Goal: Task Accomplishment & Management: Complete application form

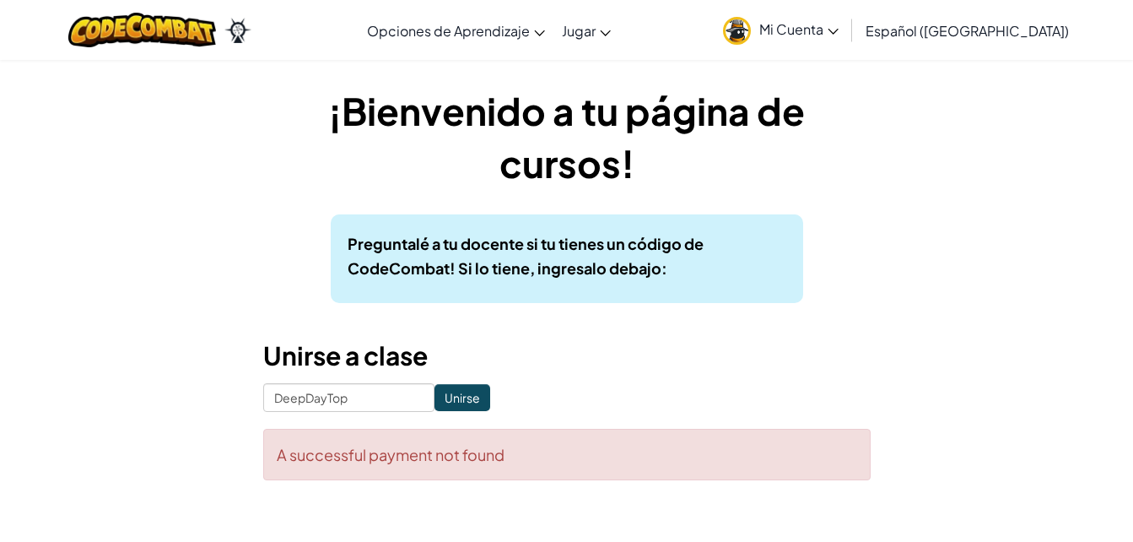
click at [871, 267] on div "¡Bienvenido a tu página de cursos! Preguntalé a tu docente si tu tienes un códi…" at bounding box center [566, 290] width 987 height 413
click at [453, 401] on input "Unirse" at bounding box center [462, 397] width 56 height 27
drag, startPoint x: 274, startPoint y: 455, endPoint x: 592, endPoint y: 475, distance: 318.7
click at [592, 475] on div "A successful payment not found" at bounding box center [566, 454] width 607 height 51
copy div "A successful payment not found"
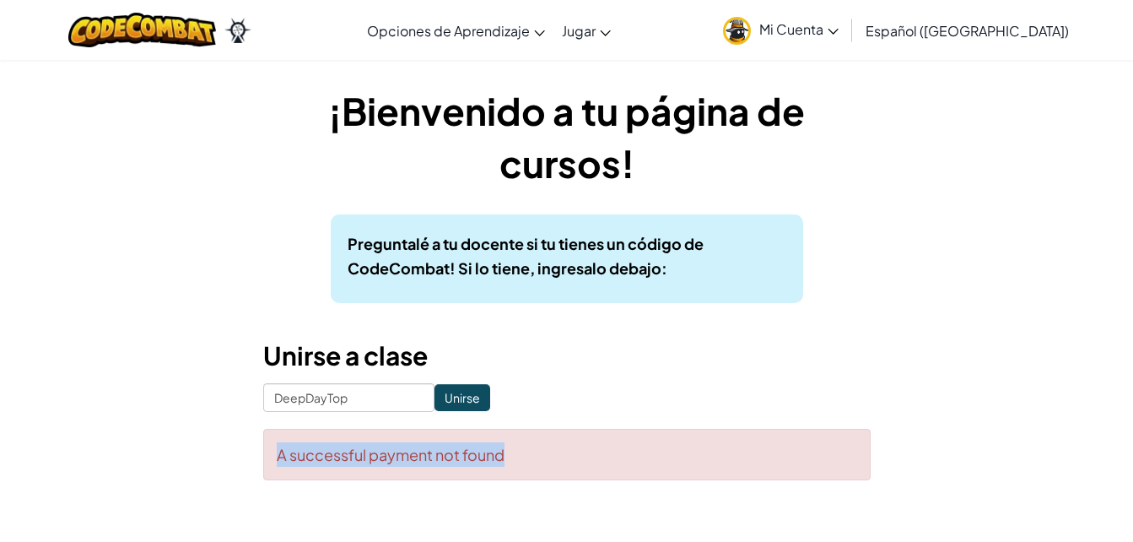
click at [947, 423] on div "¡Bienvenido a tu página de cursos! Preguntalé a tu docente si tu tienes un códi…" at bounding box center [566, 290] width 987 height 413
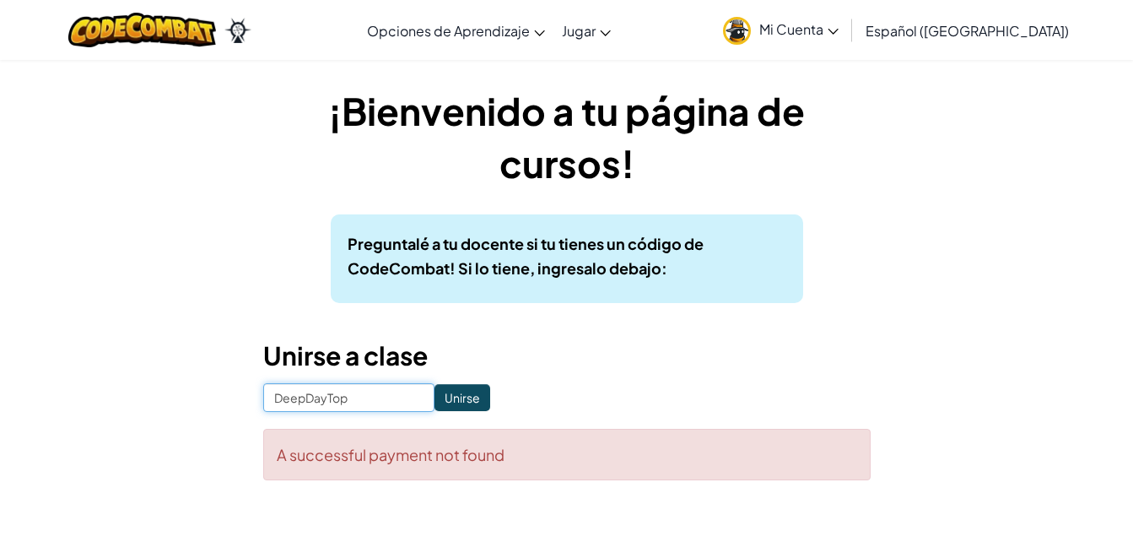
click at [335, 397] on input "DeepDayTop" at bounding box center [348, 397] width 171 height 29
click at [461, 402] on input "Unirse" at bounding box center [462, 397] width 56 height 27
click at [839, 25] on span "Mi Cuenta" at bounding box center [798, 29] width 79 height 18
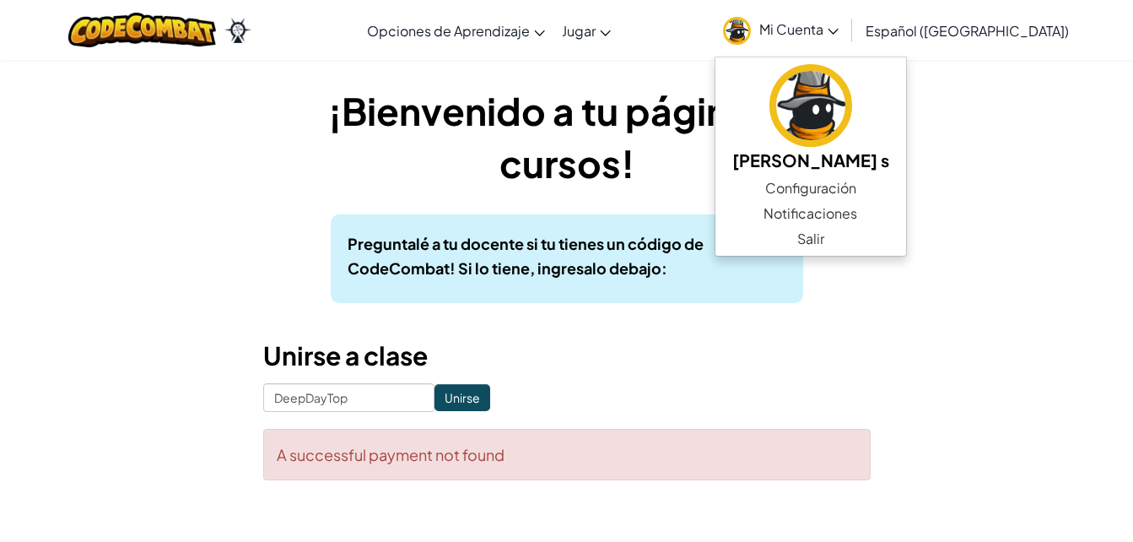
click at [953, 322] on div "¡Bienvenido a tu página de cursos! Preguntalé a tu docente si tu tienes un códi…" at bounding box center [566, 290] width 987 height 413
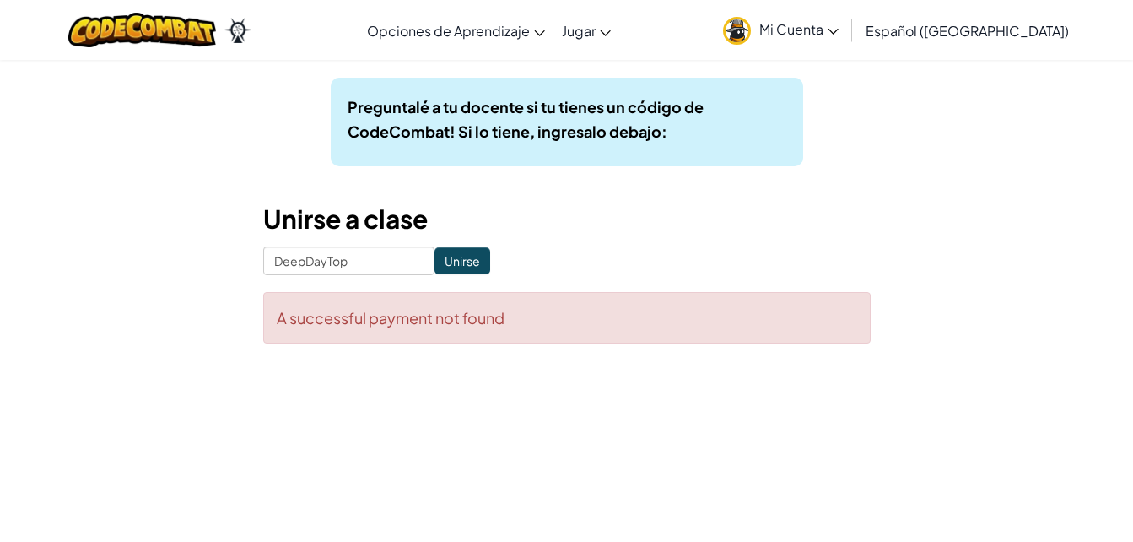
scroll to position [169, 0]
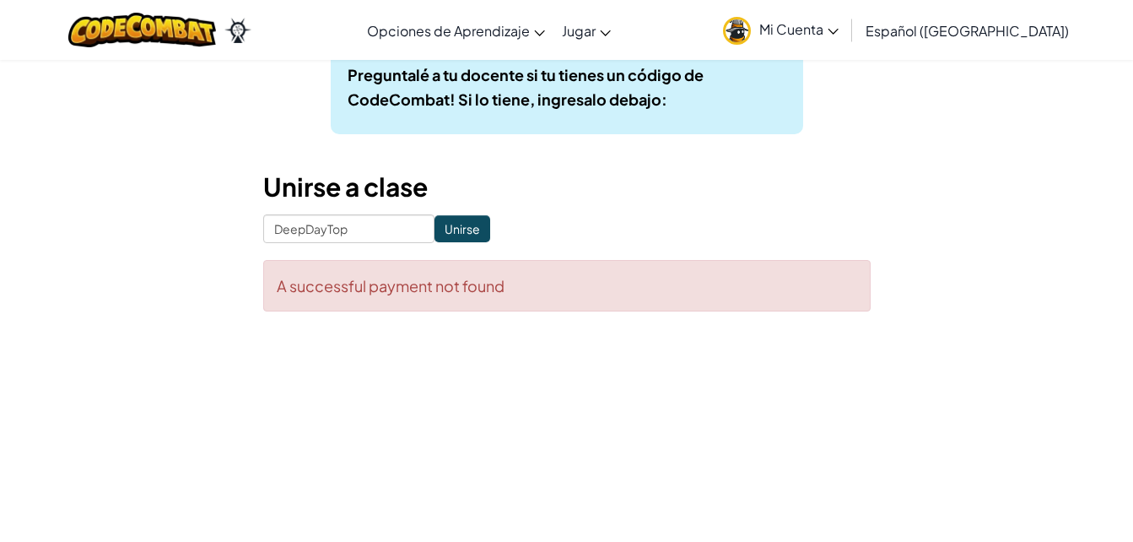
click at [392, 290] on div "A successful payment not found" at bounding box center [566, 285] width 607 height 51
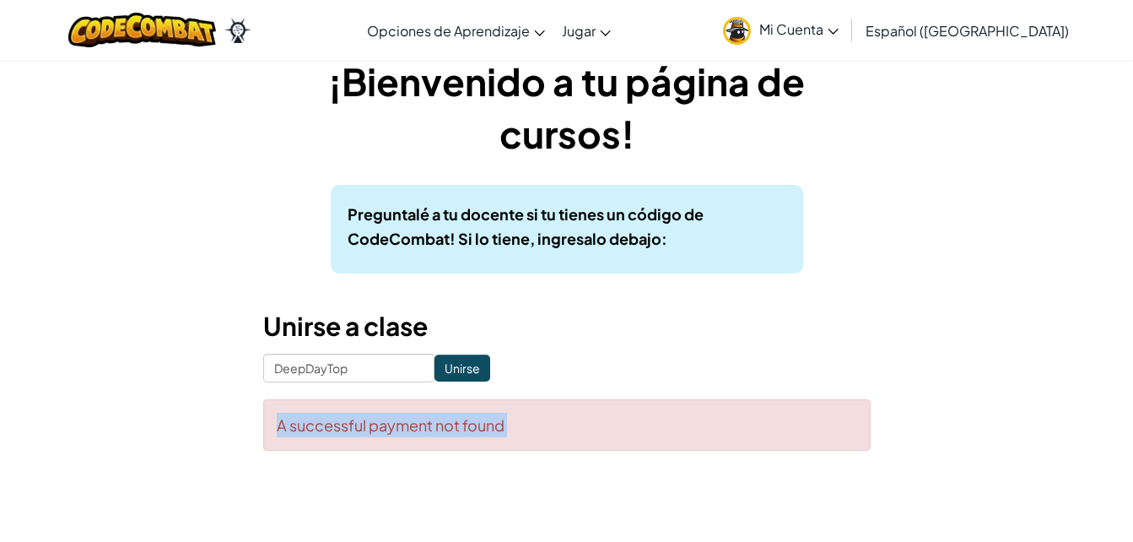
scroll to position [0, 0]
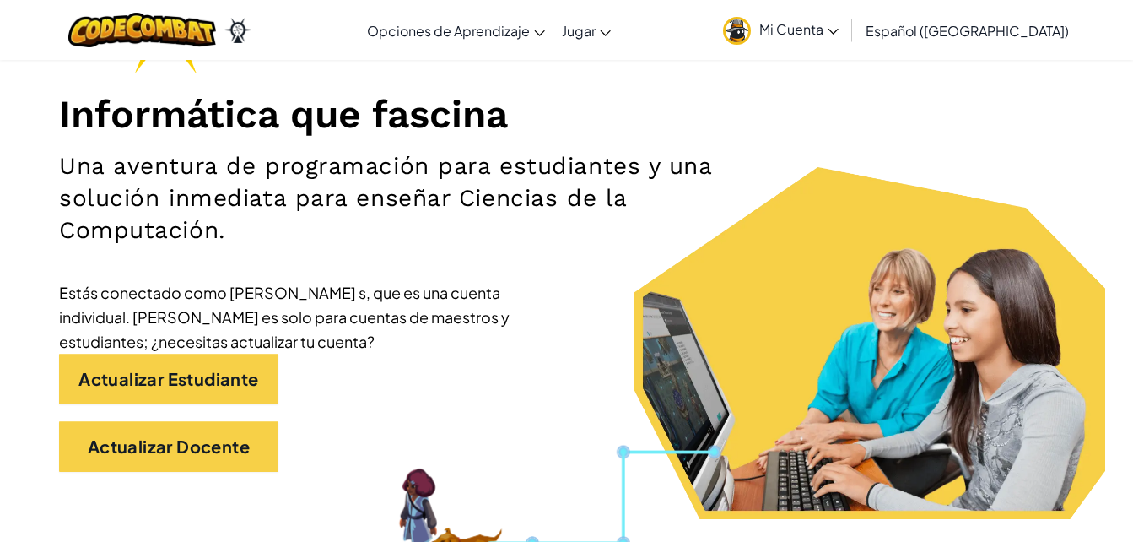
scroll to position [253, 0]
